Goal: Task Accomplishment & Management: Use online tool/utility

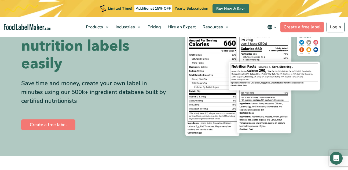
scroll to position [34, 0]
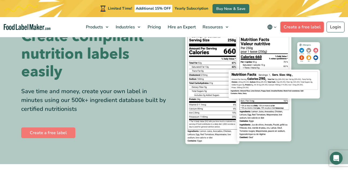
click at [311, 24] on link "Create a free label" at bounding box center [301, 27] width 43 height 11
